Goal: Navigation & Orientation: Find specific page/section

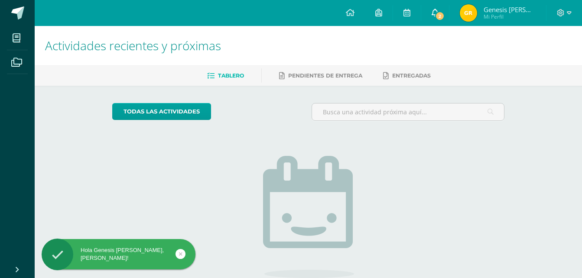
click at [432, 16] on link "2" at bounding box center [435, 13] width 28 height 26
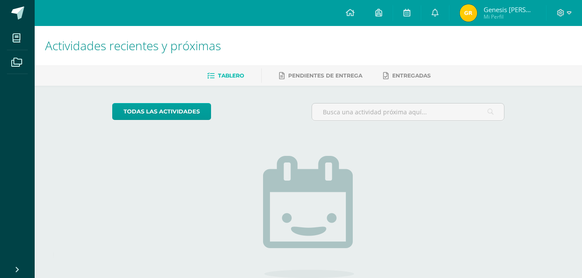
click at [326, 131] on div "No tienes actividades Échale un vistazo a los demás períodos o sal y disfruta d…" at bounding box center [308, 227] width 173 height 198
drag, startPoint x: 283, startPoint y: 146, endPoint x: 282, endPoint y: 157, distance: 10.5
click at [534, 164] on div "Actividades recientes y próximas Tablero Pendientes de entrega Entregadas todas…" at bounding box center [308, 189] width 547 height 327
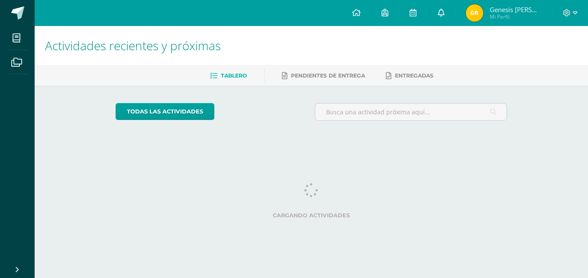
click at [445, 14] on icon at bounding box center [441, 13] width 7 height 8
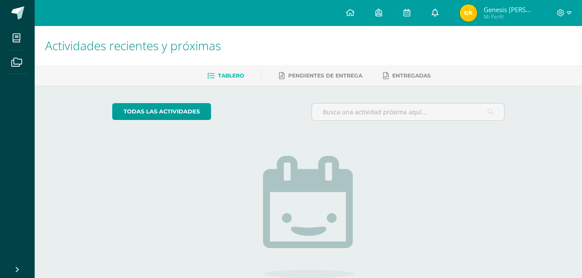
click at [439, 12] on icon at bounding box center [435, 13] width 7 height 8
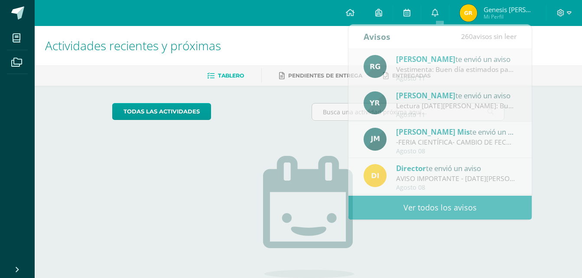
click at [299, 172] on img at bounding box center [308, 217] width 91 height 122
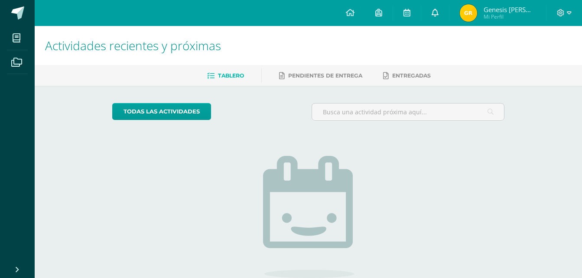
click at [443, 11] on link at bounding box center [435, 13] width 28 height 26
click at [532, 152] on div "Actividades recientes y próximas Tablero Pendientes de entrega Entregadas todas…" at bounding box center [308, 189] width 547 height 327
click at [196, 45] on span "Actividades recientes y próximas" at bounding box center [133, 45] width 176 height 16
